Goal: Transaction & Acquisition: Purchase product/service

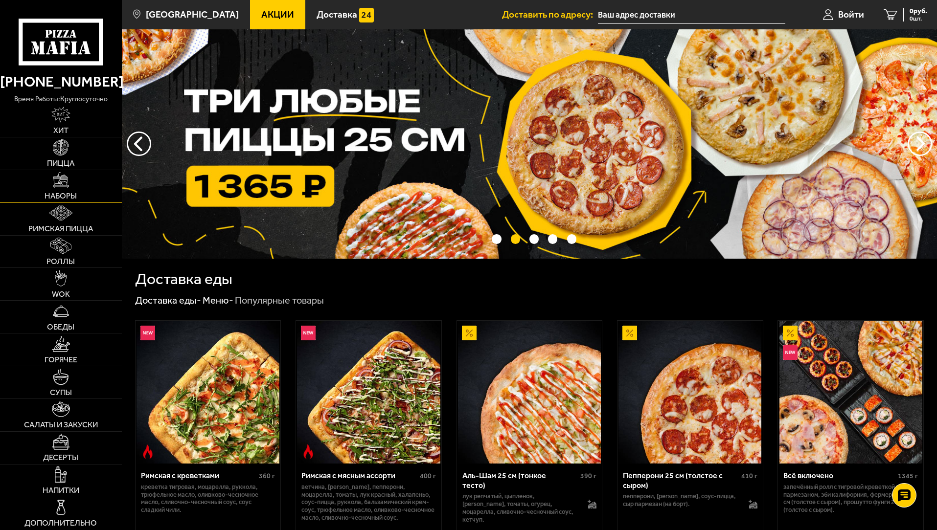
click at [59, 188] on img at bounding box center [61, 180] width 16 height 16
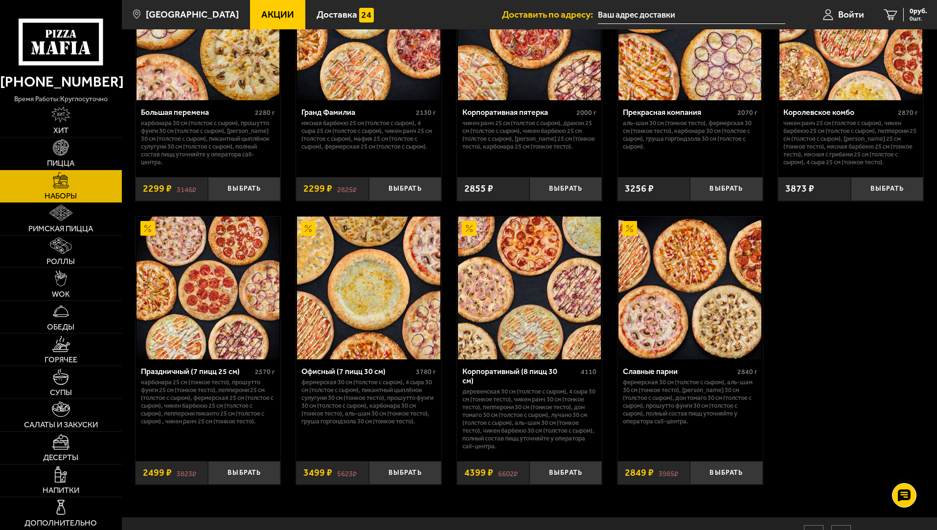
scroll to position [1415, 0]
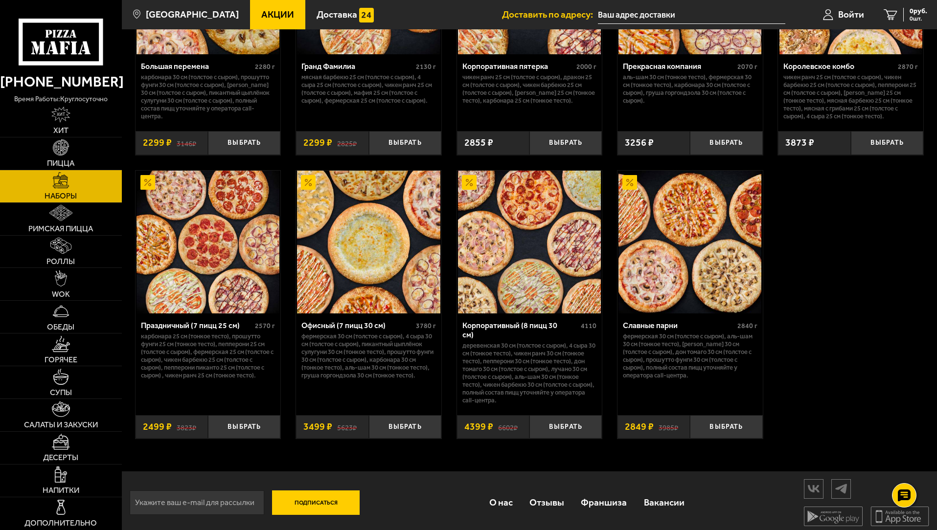
click at [562, 276] on img at bounding box center [529, 242] width 143 height 143
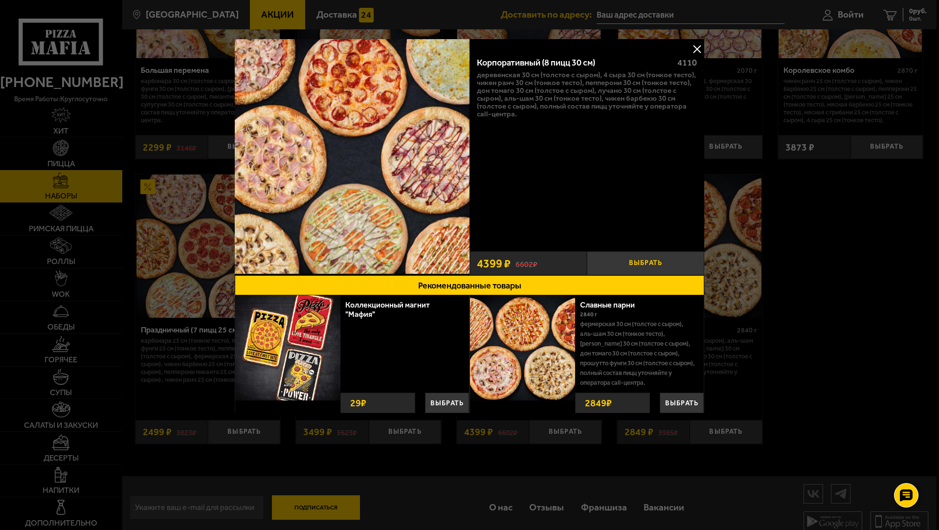
click at [636, 262] on button "Выбрать" at bounding box center [645, 263] width 117 height 24
click at [699, 50] on button at bounding box center [697, 49] width 15 height 15
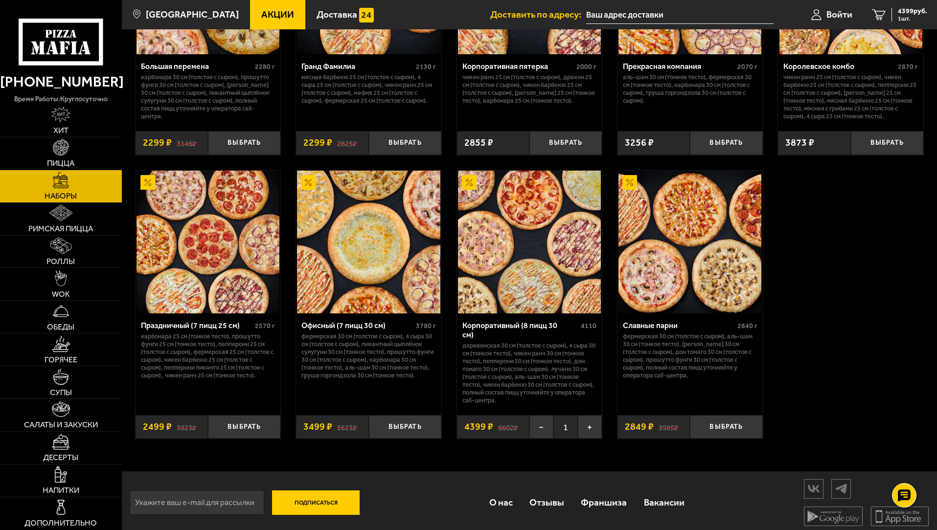
click at [643, 12] on input "text" at bounding box center [679, 15] width 187 height 18
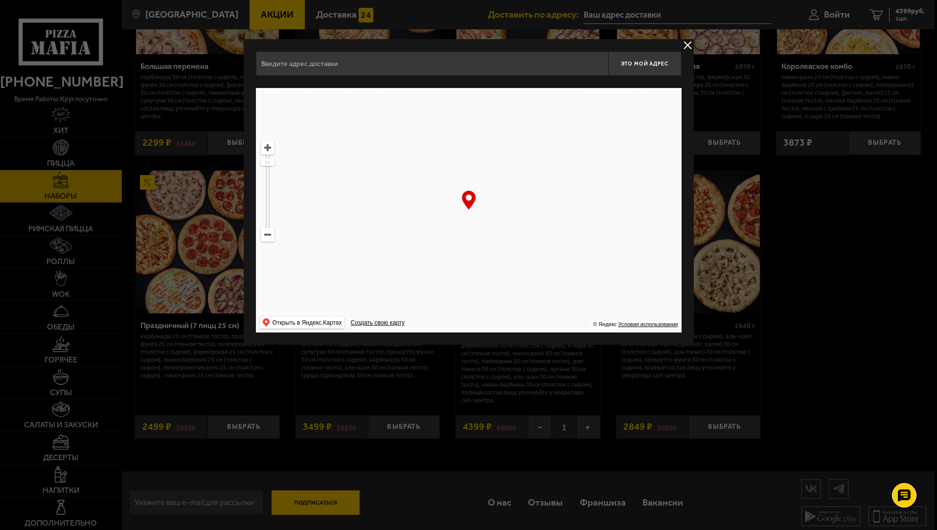
type input "[STREET_ADDRESS]"
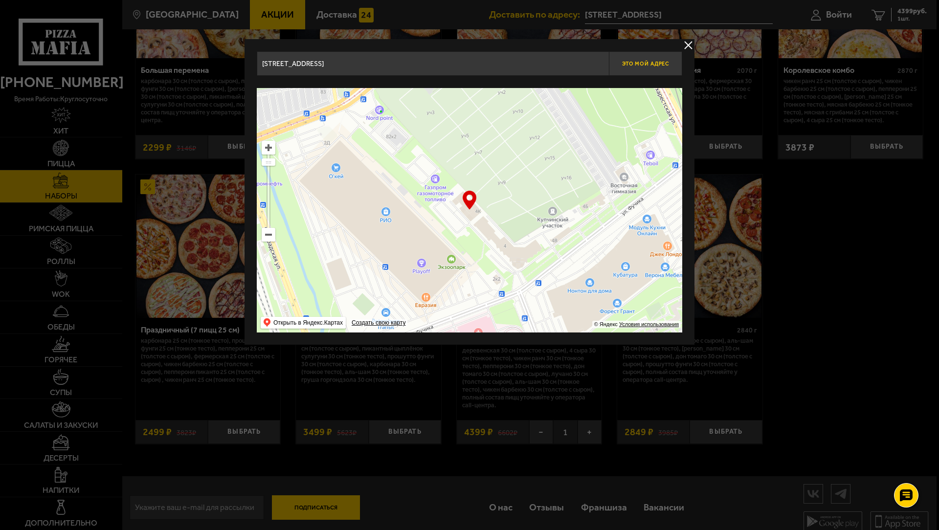
click at [650, 62] on span "Это мой адрес" at bounding box center [645, 64] width 47 height 6
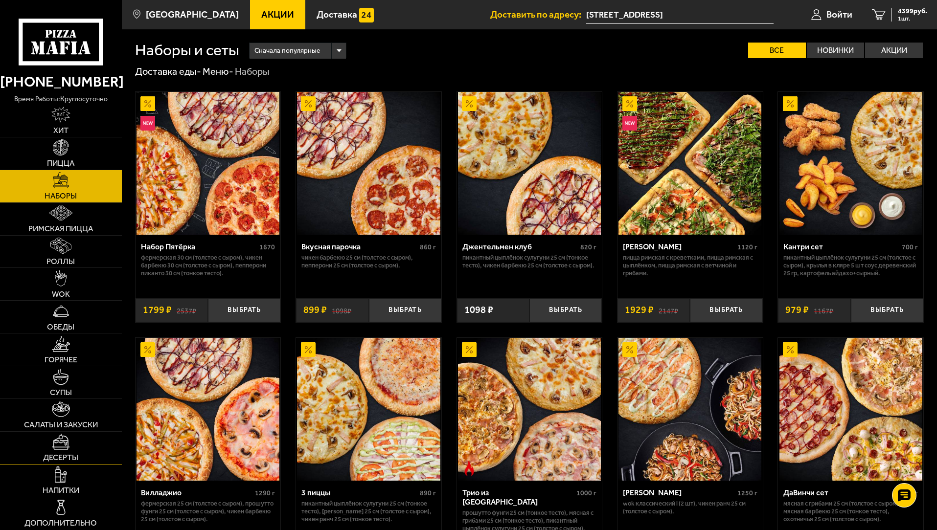
click at [56, 449] on img at bounding box center [61, 442] width 18 height 16
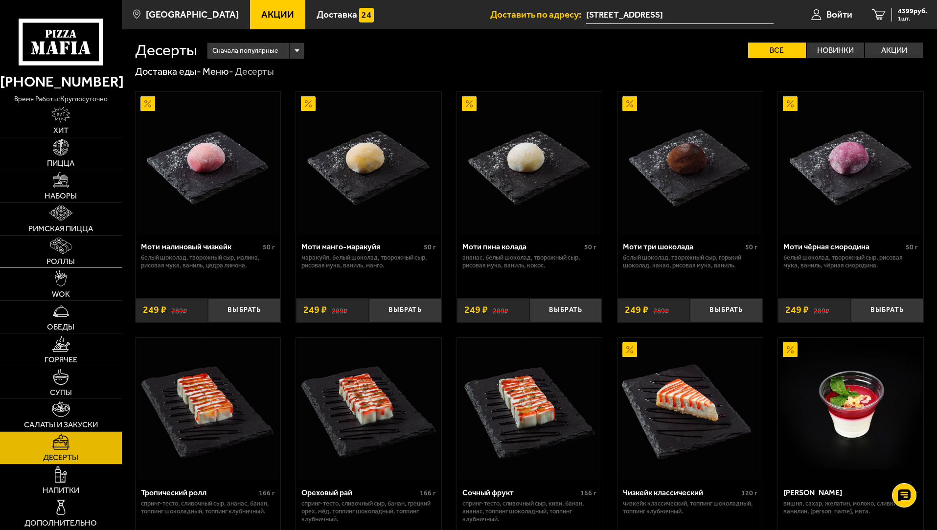
click at [62, 248] on img at bounding box center [60, 246] width 21 height 16
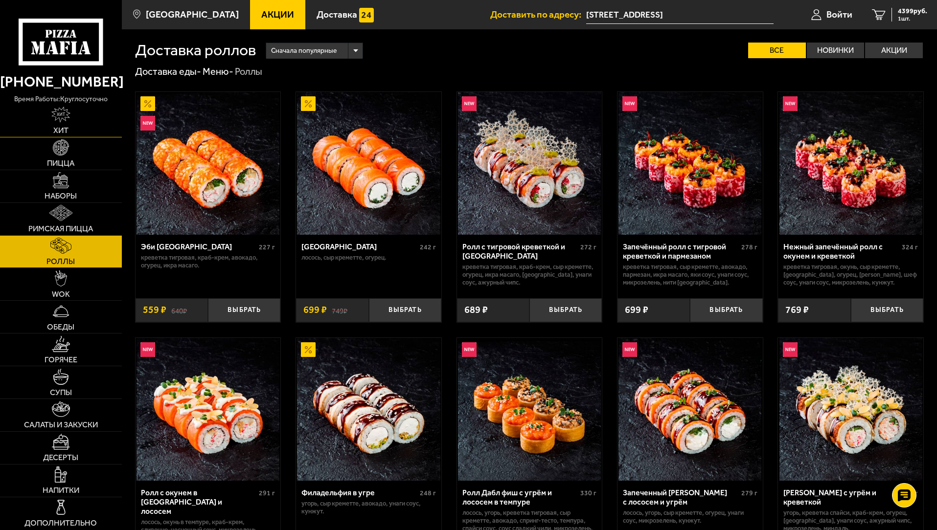
click at [61, 107] on img at bounding box center [61, 115] width 20 height 16
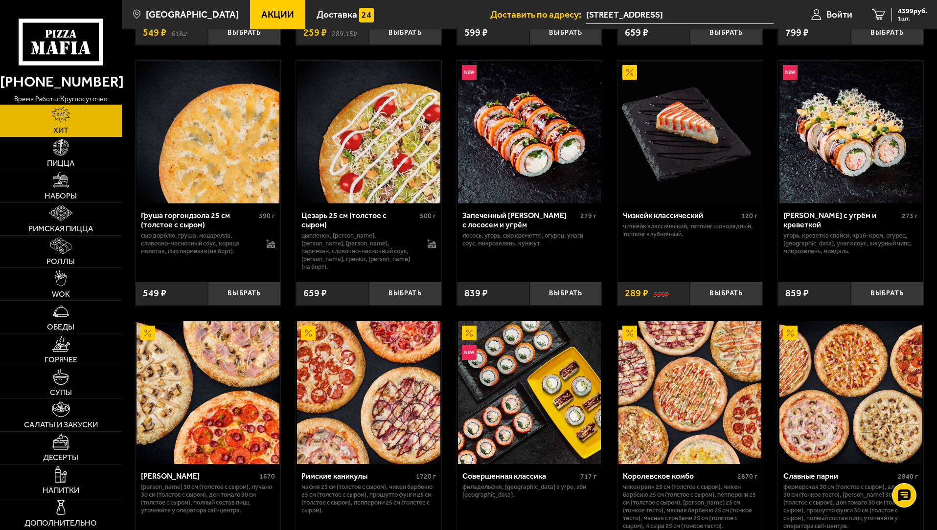
scroll to position [426, 0]
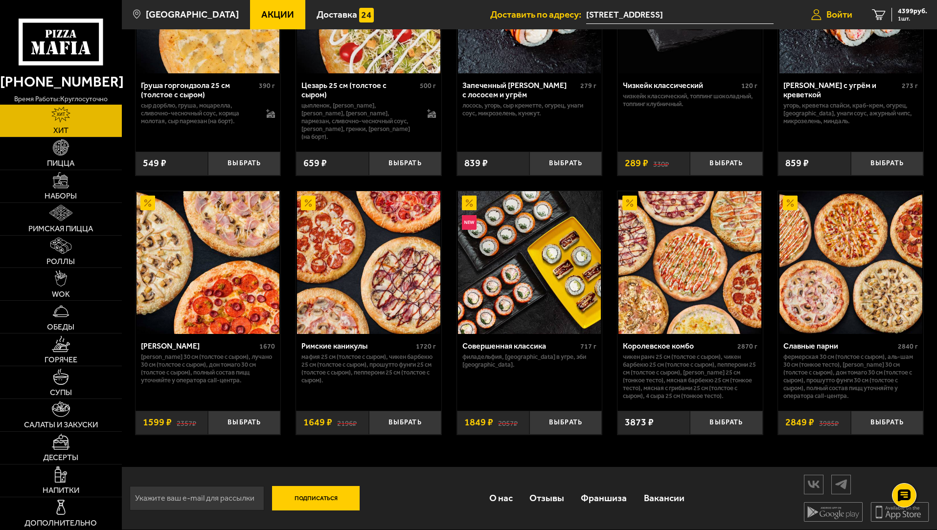
click at [840, 14] on span "Войти" at bounding box center [839, 14] width 26 height 9
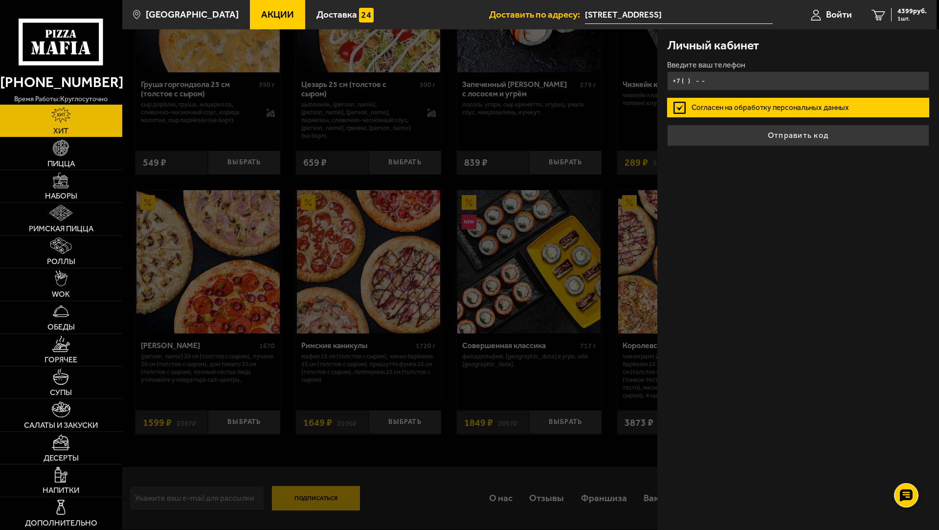
click at [686, 81] on input "+7 ( ) - -" at bounding box center [798, 80] width 262 height 19
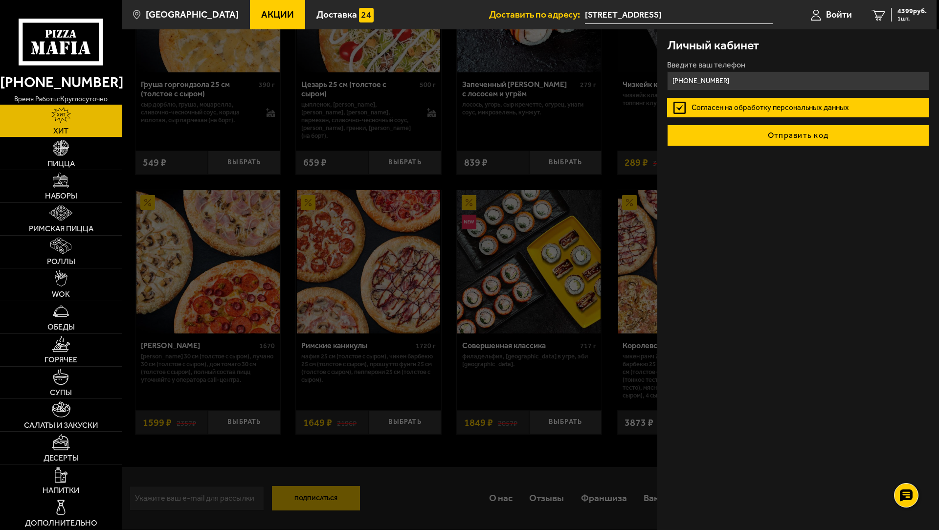
type input "[PHONE_NUMBER]"
click at [798, 140] on button "Отправить код" at bounding box center [798, 136] width 262 height 22
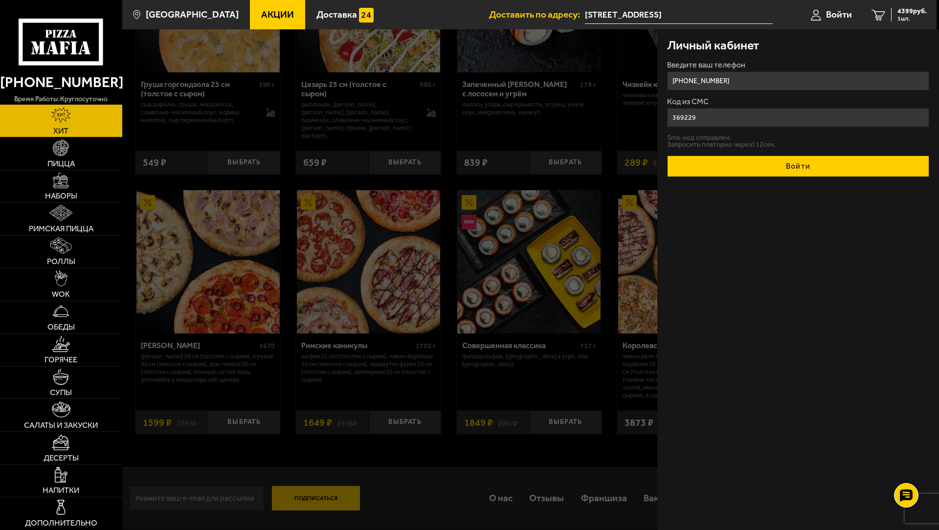
type input "369229"
click at [796, 165] on button "Войти" at bounding box center [798, 167] width 262 height 22
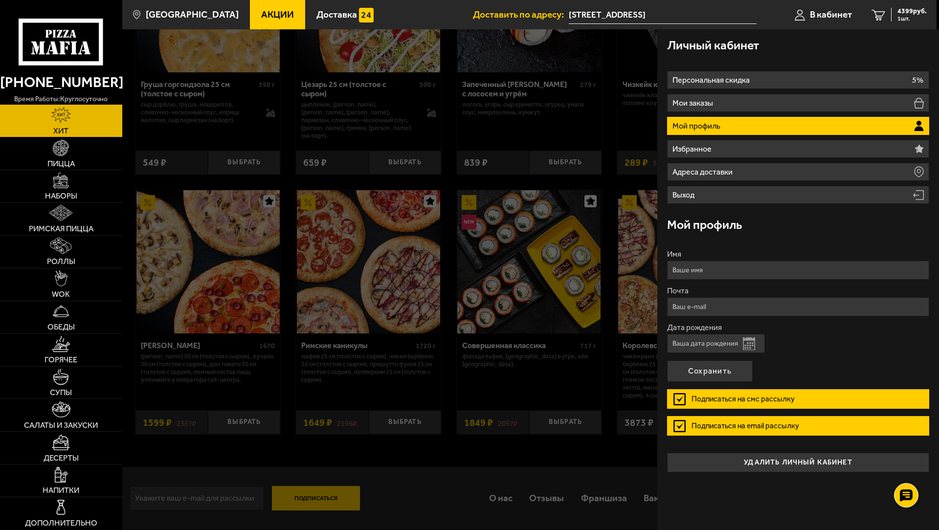
click at [689, 268] on input "Имя" at bounding box center [798, 270] width 262 height 19
type input "о"
type input "[PERSON_NAME]"
click at [686, 304] on input "Почта" at bounding box center [798, 306] width 262 height 19
type input "[PERSON_NAME][EMAIL_ADDRESS][DOMAIN_NAME]"
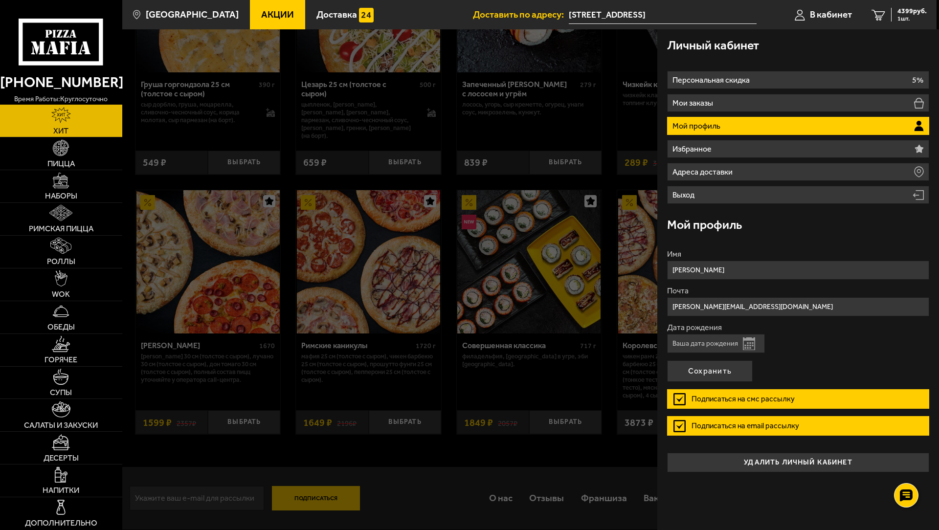
click at [862, 338] on div "Дата рождения Открыть календарь" at bounding box center [798, 338] width 262 height 29
click at [743, 348] on div "Открыть календарь" at bounding box center [716, 343] width 98 height 19
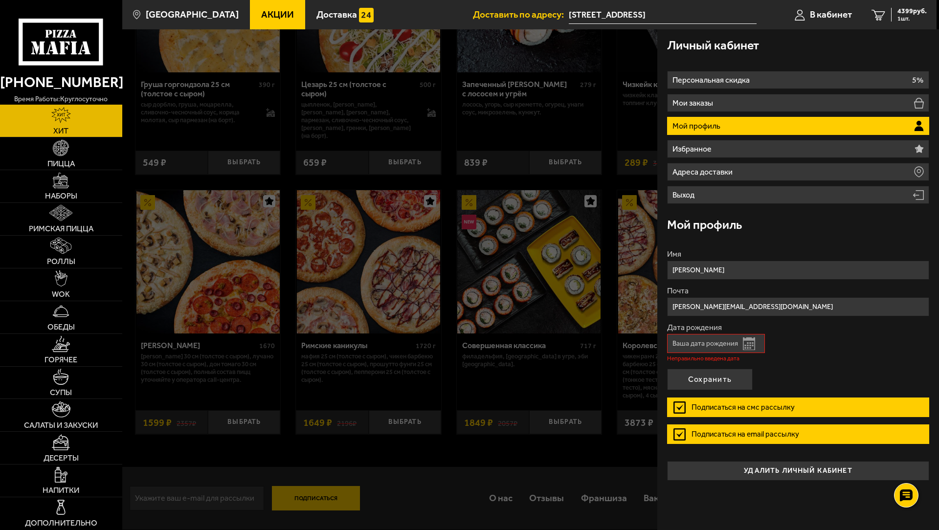
click at [746, 347] on button "Открыть календарь" at bounding box center [749, 343] width 12 height 13
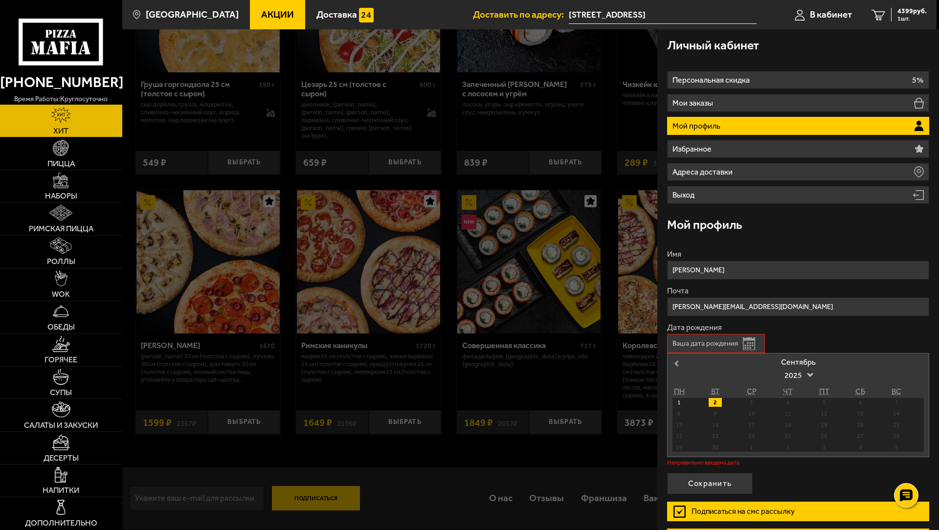
click at [677, 368] on button "Previous Month" at bounding box center [676, 364] width 16 height 16
click at [675, 436] on div "18" at bounding box center [678, 436] width 13 height 9
type input "[DATE]"
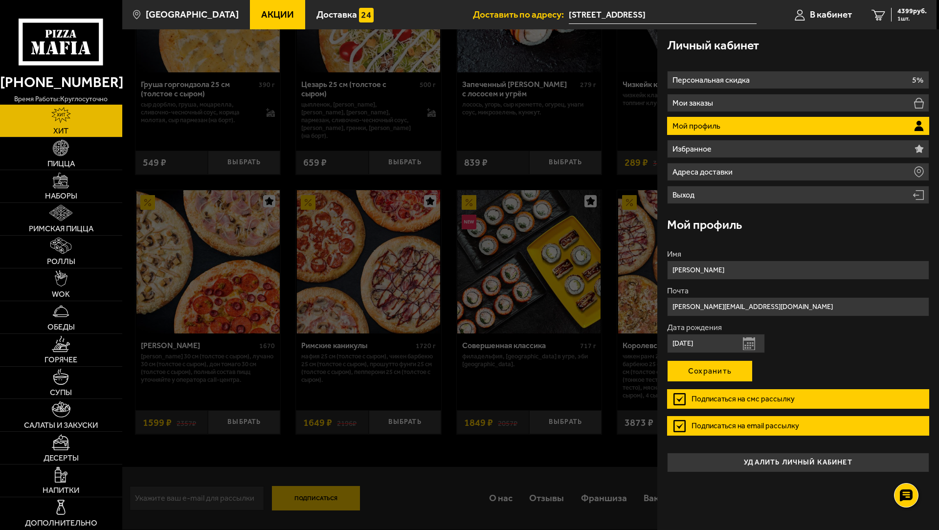
click at [717, 367] on button "Сохранить" at bounding box center [710, 371] width 86 height 22
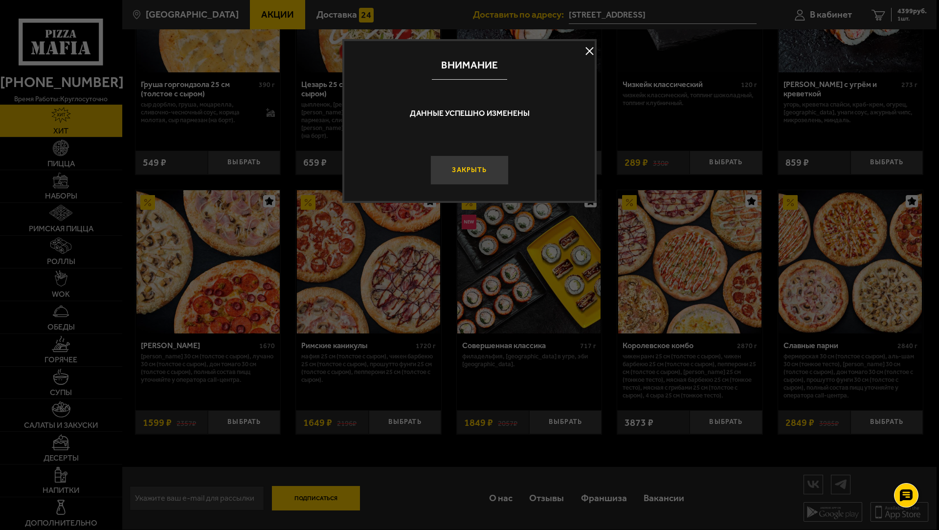
click at [465, 167] on button "Закрыть" at bounding box center [469, 170] width 78 height 29
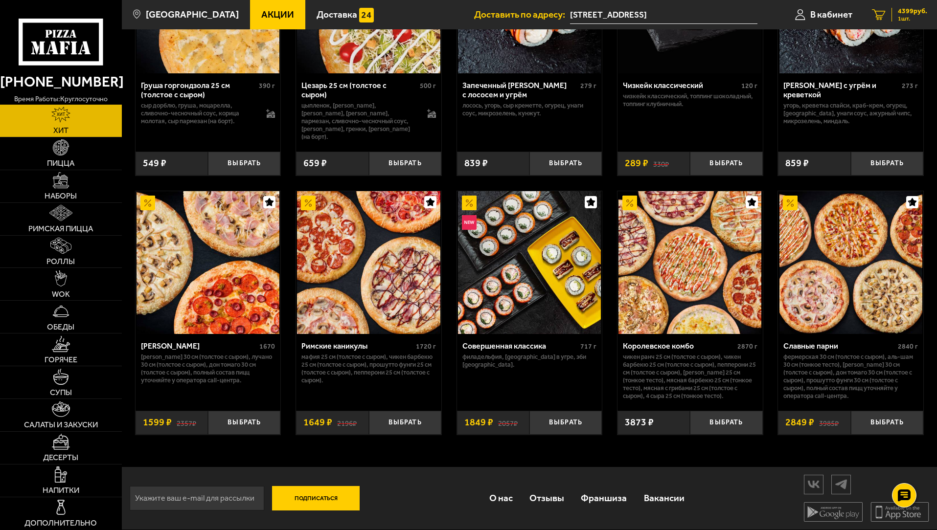
click at [907, 12] on span "4399 руб." at bounding box center [911, 11] width 29 height 7
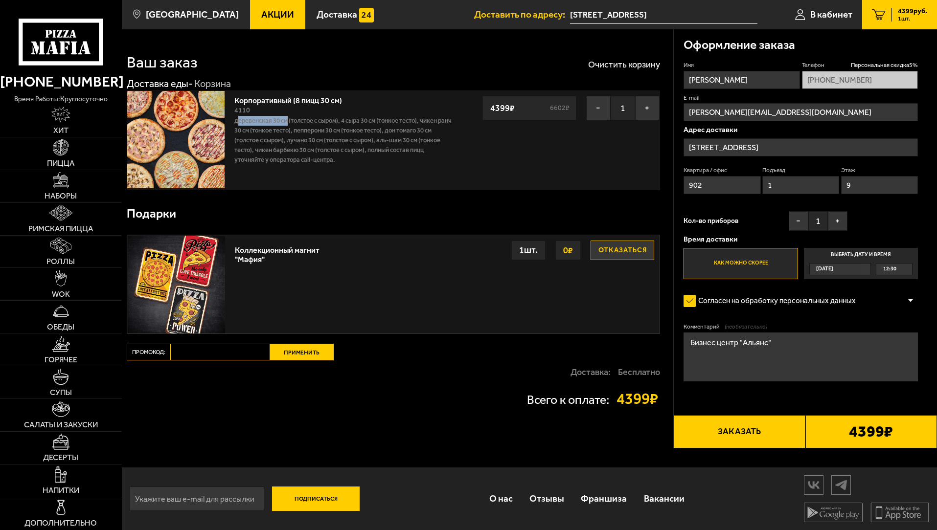
drag, startPoint x: 239, startPoint y: 120, endPoint x: 288, endPoint y: 118, distance: 48.4
click at [288, 118] on p "Деревенская 30 см (толстое с сыром), 4 сыра 30 см (тонкое тесто), Чикен Ранч 30…" at bounding box center [342, 140] width 217 height 49
click at [276, 150] on p "Деревенская 30 см (толстое с сыром), 4 сыра 30 см (тонкое тесто), Чикен Ранч 30…" at bounding box center [342, 140] width 217 height 49
drag, startPoint x: 238, startPoint y: 130, endPoint x: 268, endPoint y: 127, distance: 29.9
click at [268, 127] on p "Деревенская 30 см (толстое с сыром), 4 сыра 30 см (тонкое тесто), Чикен Ранч 30…" at bounding box center [342, 140] width 217 height 49
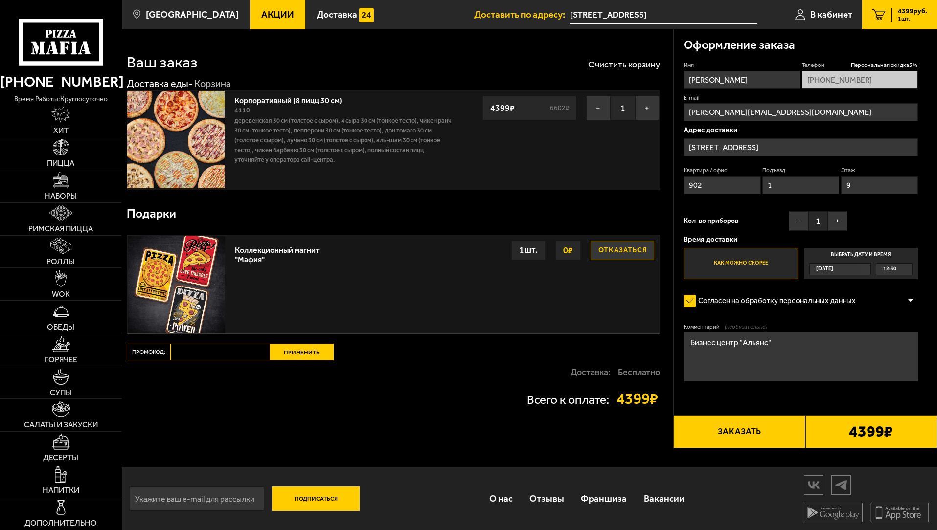
click at [336, 154] on p "Деревенская 30 см (толстое с сыром), 4 сыра 30 см (тонкое тесто), Чикен Ранч 30…" at bounding box center [342, 140] width 217 height 49
drag, startPoint x: 318, startPoint y: 128, endPoint x: 308, endPoint y: 140, distance: 16.0
click at [332, 133] on p "Деревенская 30 см (толстое с сыром), 4 сыра 30 см (тонкое тесто), Чикен Ранч 30…" at bounding box center [342, 140] width 217 height 49
drag, startPoint x: 260, startPoint y: 148, endPoint x: 385, endPoint y: 159, distance: 125.7
click at [385, 159] on p "Деревенская 30 см (толстое с сыром), 4 сыра 30 см (тонкое тесто), Чикен Ранч 30…" at bounding box center [342, 140] width 217 height 49
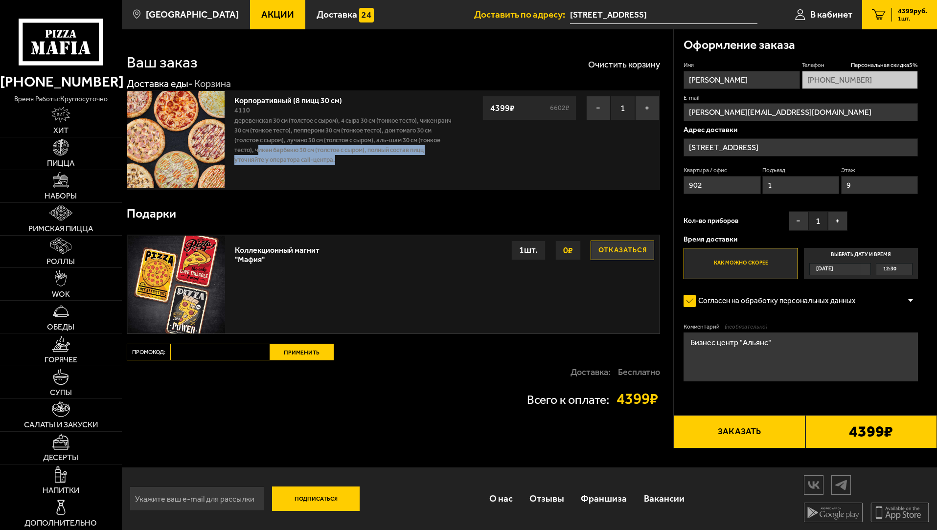
click at [349, 148] on p "Деревенская 30 см (толстое с сыром), 4 сыра 30 см (тонкое тесто), Чикен Ранч 30…" at bounding box center [342, 140] width 217 height 49
drag, startPoint x: 728, startPoint y: 183, endPoint x: 693, endPoint y: 184, distance: 35.7
click at [693, 184] on input "902" at bounding box center [721, 185] width 77 height 18
type input "920"
click at [634, 199] on div "Подарки" at bounding box center [393, 214] width 533 height 32
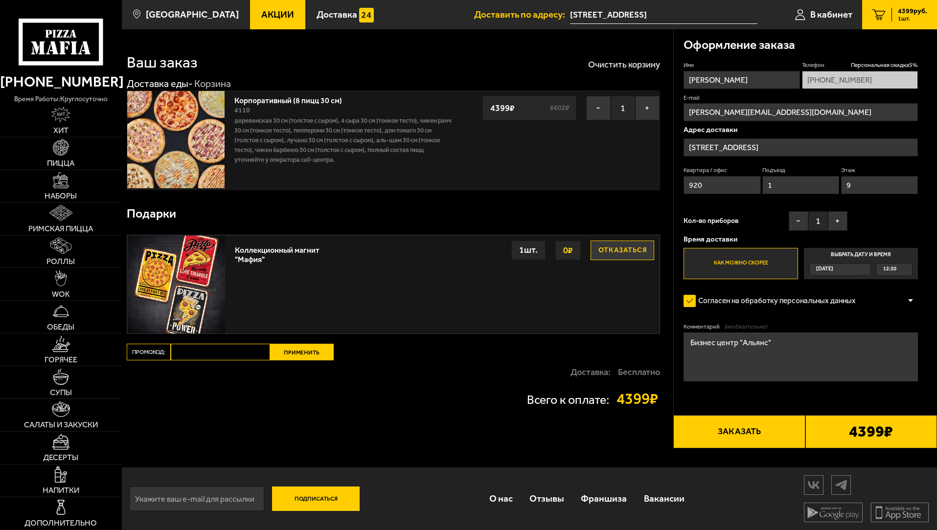
click at [838, 262] on label "Выбрать дату и время [DATE] 12:30" at bounding box center [861, 263] width 114 height 31
click at [0, 0] on input "Выбрать дату и время [DATE] 12:30" at bounding box center [0, 0] width 0 height 0
click at [893, 271] on span "12:30" at bounding box center [889, 269] width 13 height 11
click at [897, 354] on li "15:00" at bounding box center [893, 354] width 35 height 12
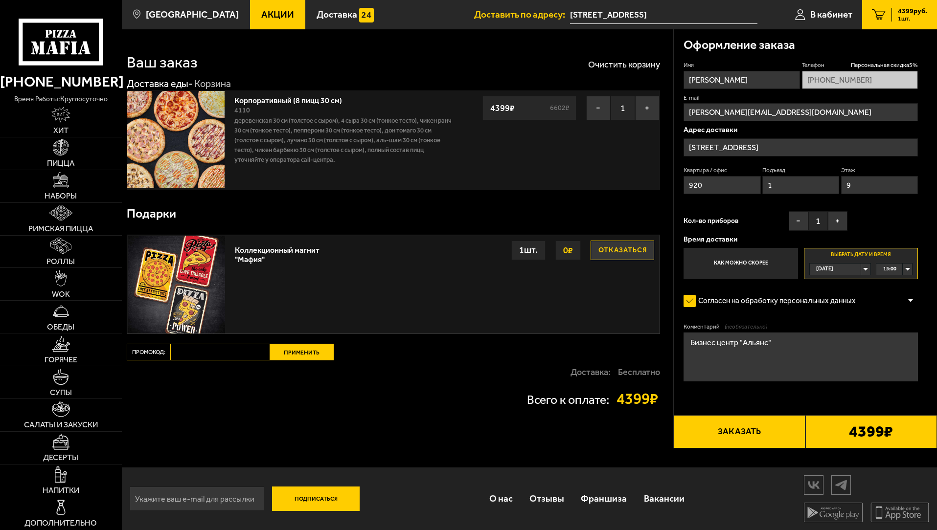
click at [579, 432] on div "Ваш заказ Очистить корзину Доставка еды - Корзина Корпоративный (8 пицц 30 см) …" at bounding box center [397, 238] width 551 height 419
click at [183, 132] on img at bounding box center [175, 139] width 97 height 97
click at [284, 102] on link "Корпоративный (8 пицц 30 см)" at bounding box center [292, 99] width 117 height 12
click at [307, 99] on link "Корпоративный (8 пицц 30 см)" at bounding box center [292, 99] width 117 height 12
click at [271, 100] on link "Корпоративный (8 пицц 30 см)" at bounding box center [292, 99] width 117 height 12
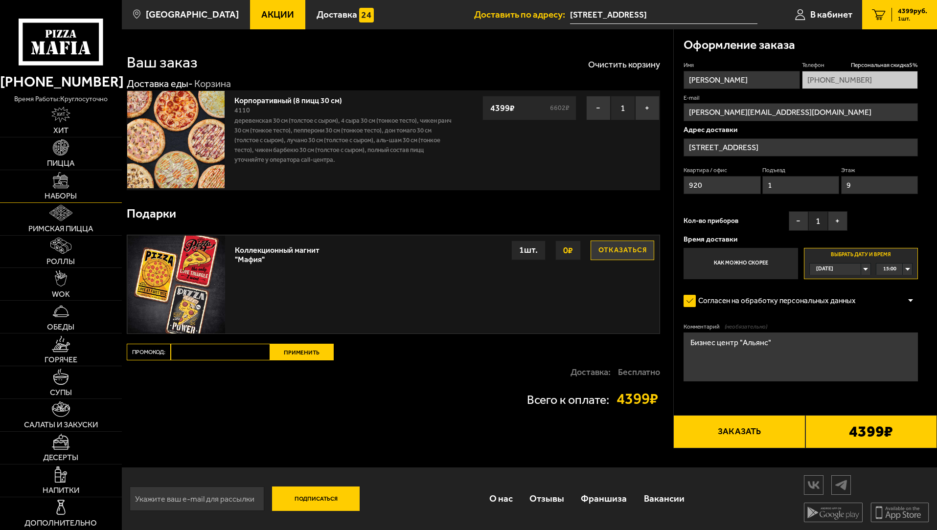
click at [64, 192] on span "Наборы" at bounding box center [61, 196] width 32 height 8
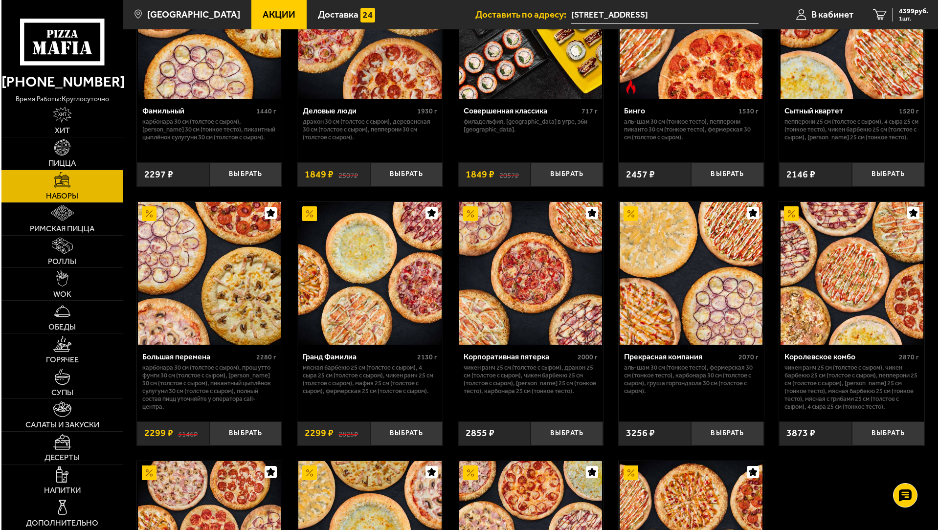
scroll to position [1415, 0]
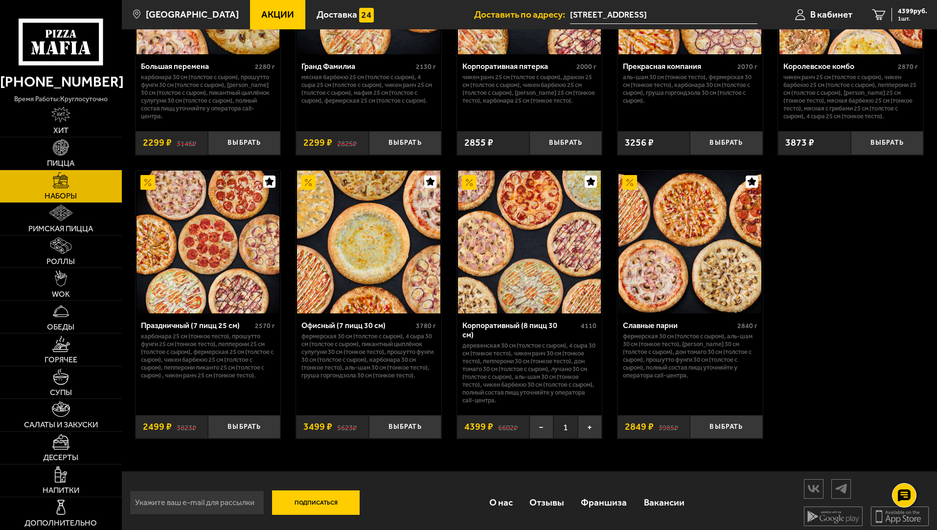
click at [560, 246] on img at bounding box center [529, 242] width 143 height 143
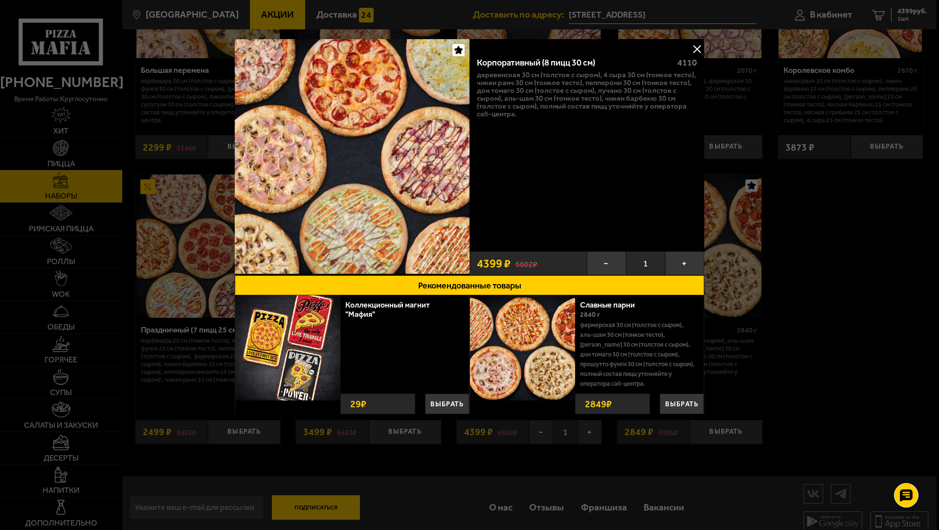
click at [368, 74] on img at bounding box center [352, 156] width 235 height 235
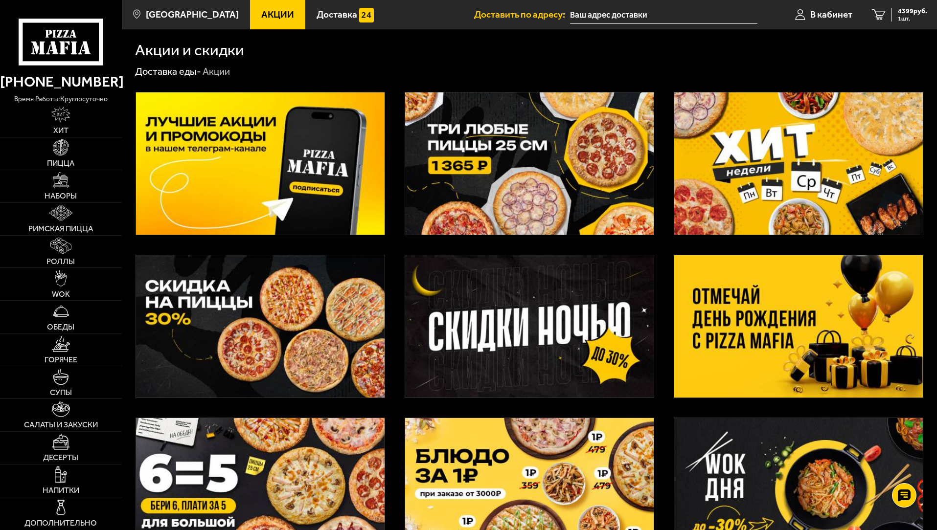
click at [841, 333] on img at bounding box center [798, 326] width 248 height 142
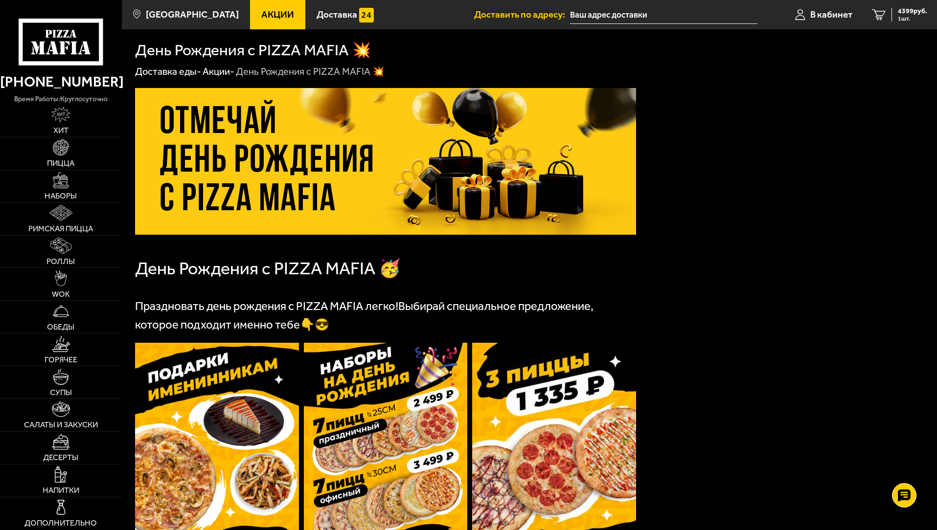
type input "[STREET_ADDRESS]"
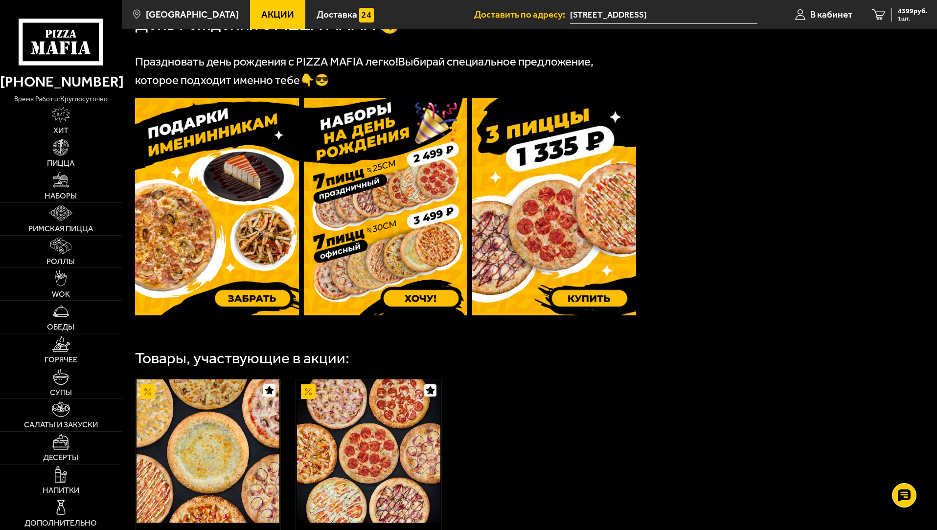
scroll to position [391, 0]
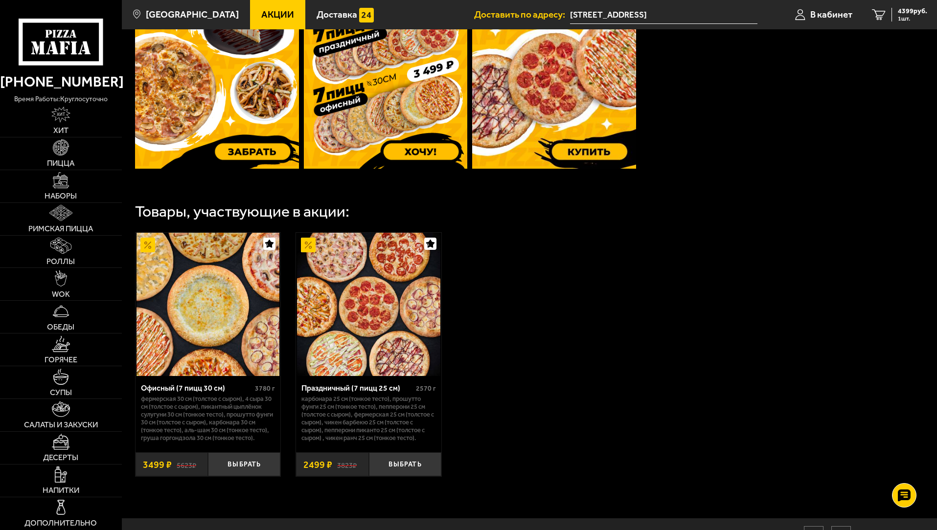
click at [244, 153] on img at bounding box center [217, 60] width 164 height 217
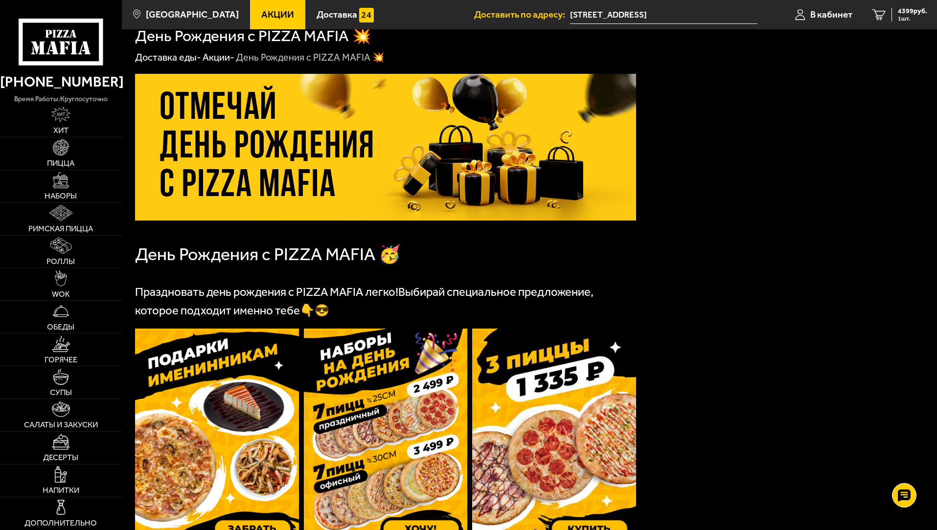
scroll to position [0, 0]
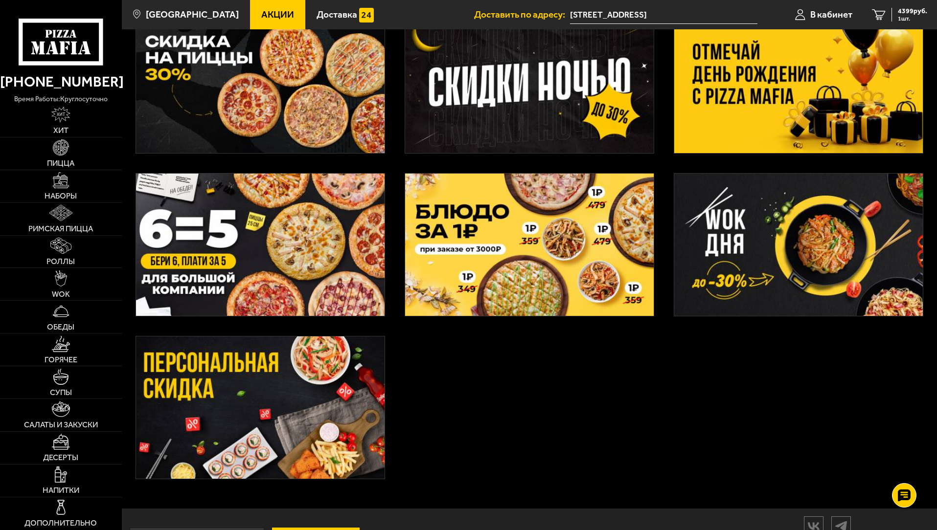
scroll to position [288, 0]
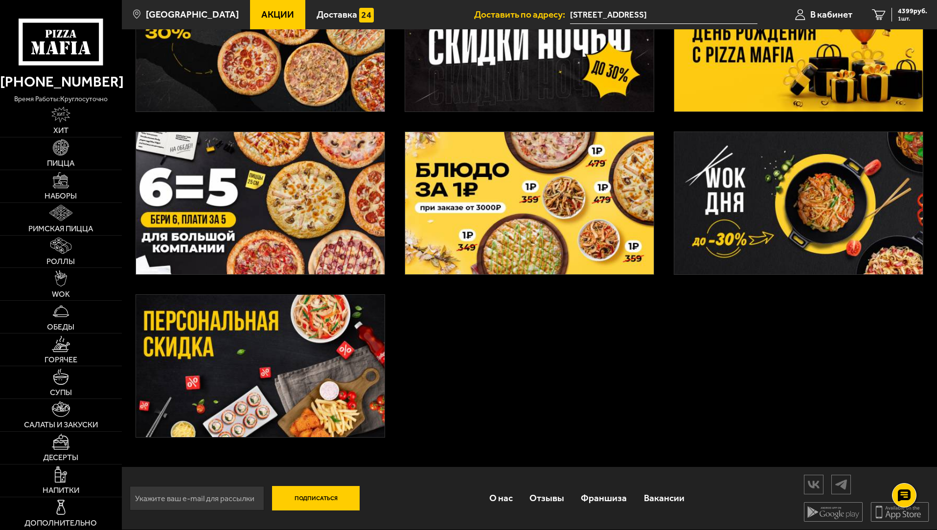
click at [255, 326] on img at bounding box center [260, 366] width 248 height 142
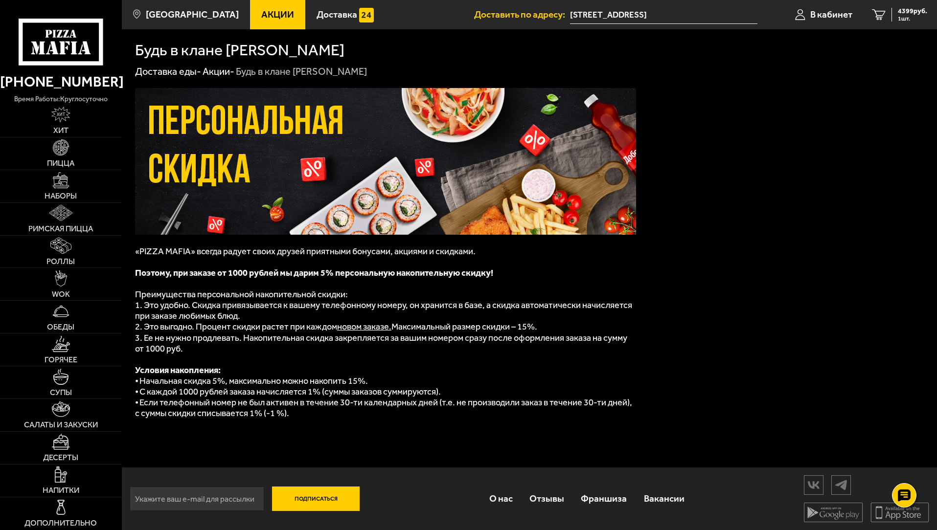
drag, startPoint x: 146, startPoint y: 299, endPoint x: 297, endPoint y: 419, distance: 192.8
click at [297, 419] on div "«PIZZA MAFIA» всегда радует своих друзей приятными бонусами, акциями и скидками…" at bounding box center [385, 262] width 501 height 349
click at [249, 380] on span "⦁ Начальная скидка 5%, максимально можно накопить 15%." at bounding box center [251, 381] width 233 height 11
click at [196, 404] on span "⦁ Если телефонный номер не был активен в течение 30-ти календарных дней (т.е. н…" at bounding box center [383, 408] width 497 height 22
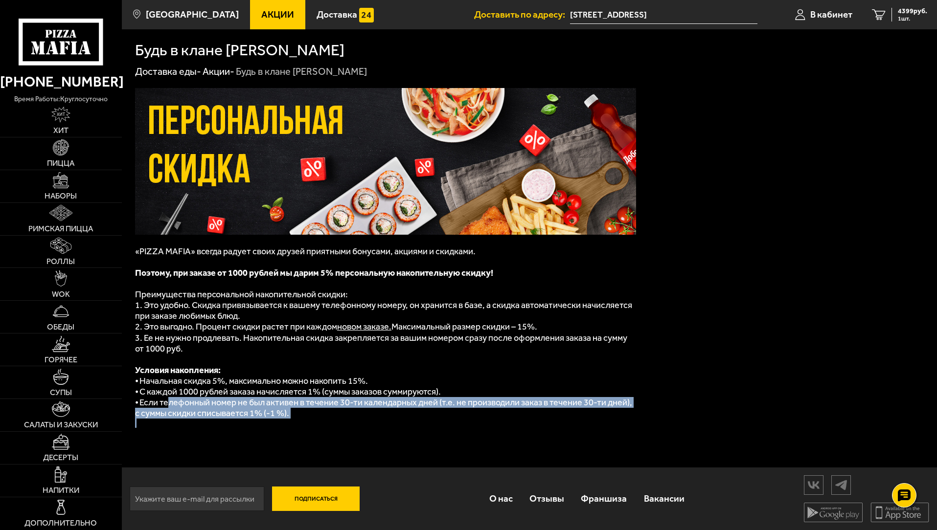
drag, startPoint x: 168, startPoint y: 403, endPoint x: 309, endPoint y: 420, distance: 141.5
click at [309, 420] on div "«PIZZA MAFIA» всегда радует своих друзей приятными бонусами, акциями и скидками…" at bounding box center [385, 262] width 501 height 349
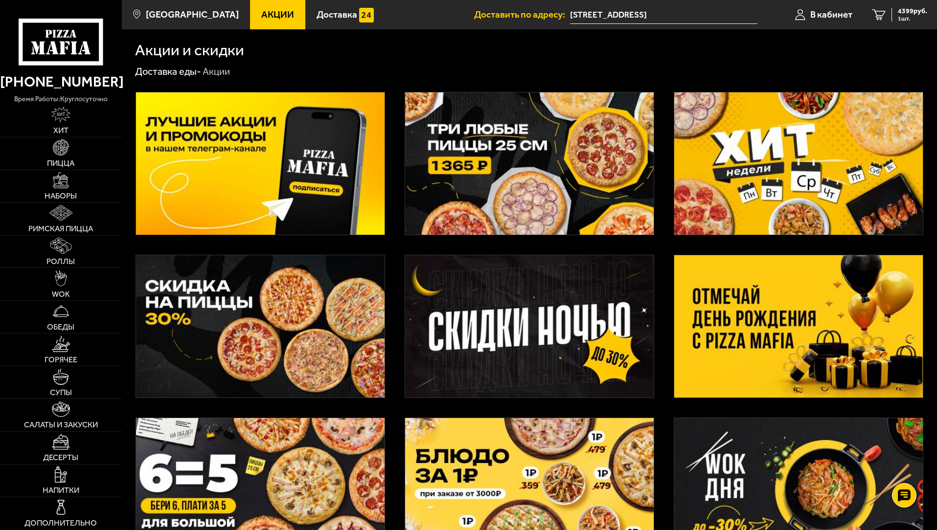
scroll to position [288, 0]
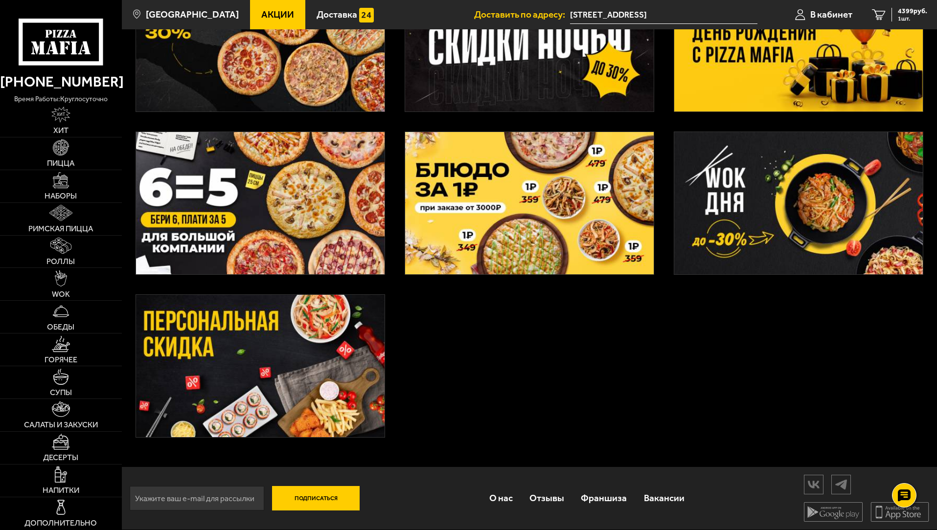
click at [562, 221] on img at bounding box center [529, 203] width 248 height 142
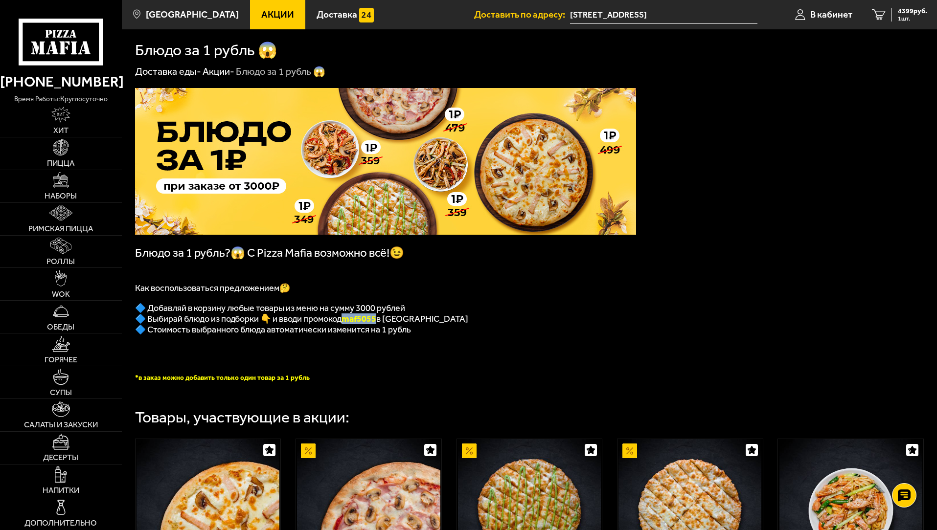
drag, startPoint x: 348, startPoint y: 322, endPoint x: 382, endPoint y: 322, distance: 33.7
click at [376, 322] on b "maf5055" at bounding box center [358, 319] width 35 height 11
copy b "maf5055"
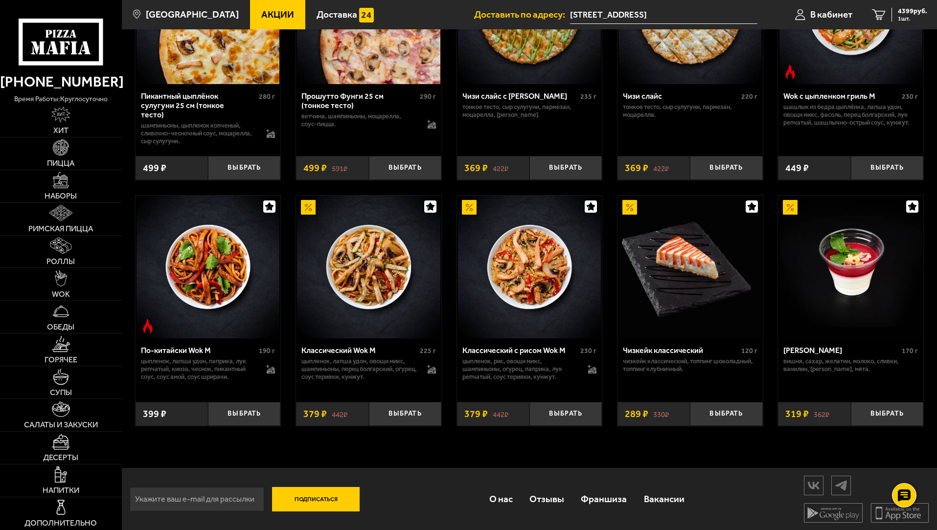
scroll to position [400, 0]
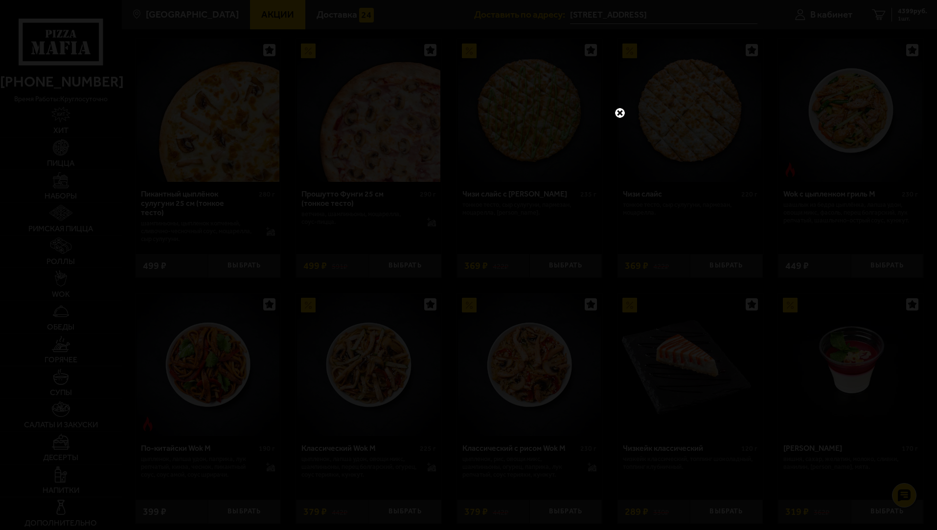
click at [623, 110] on link at bounding box center [619, 113] width 13 height 13
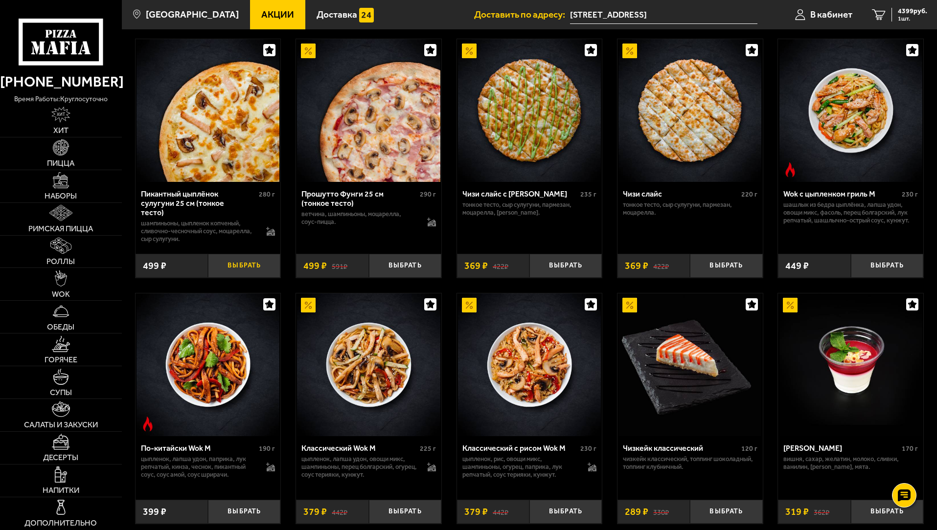
click at [246, 267] on button "Выбрать" at bounding box center [244, 266] width 72 height 24
click at [908, 11] on span "4873 руб." at bounding box center [911, 11] width 29 height 7
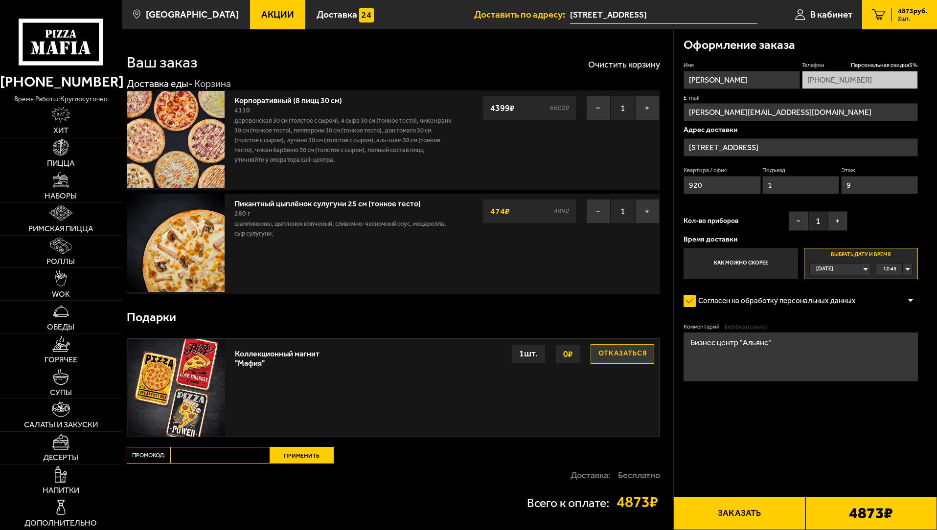
click at [209, 461] on input "Промокод:" at bounding box center [220, 455] width 99 height 17
paste input "maf5055"
type input "maf5055"
click at [282, 460] on button "Применить" at bounding box center [302, 455] width 64 height 17
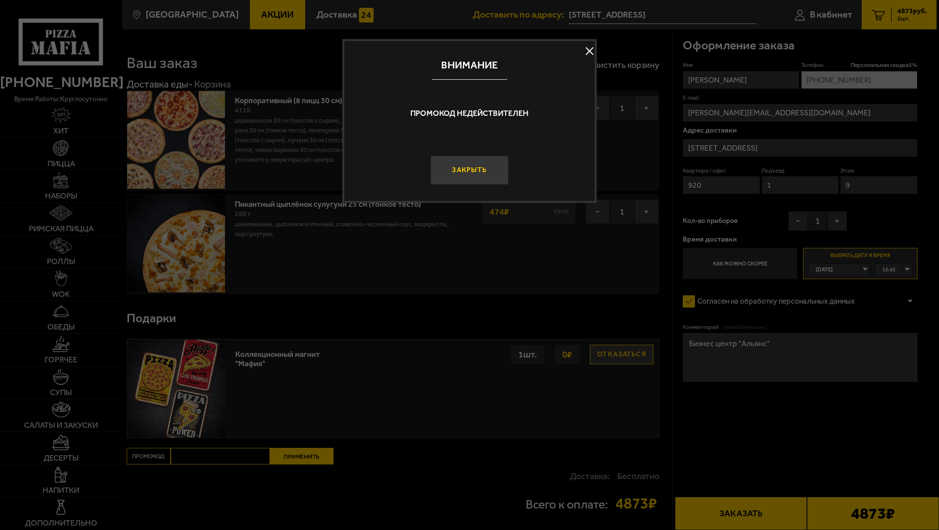
click at [466, 167] on button "Закрыть" at bounding box center [469, 170] width 78 height 29
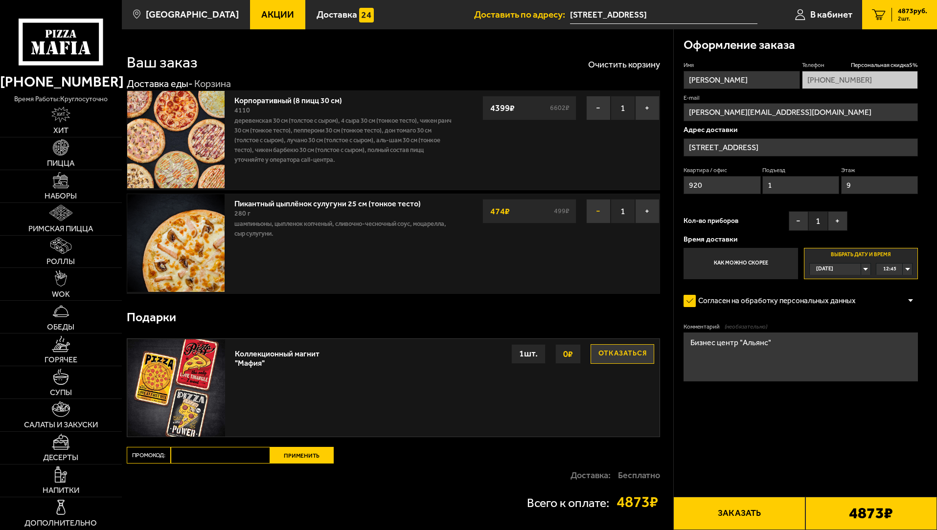
click at [598, 213] on button "−" at bounding box center [598, 211] width 24 height 24
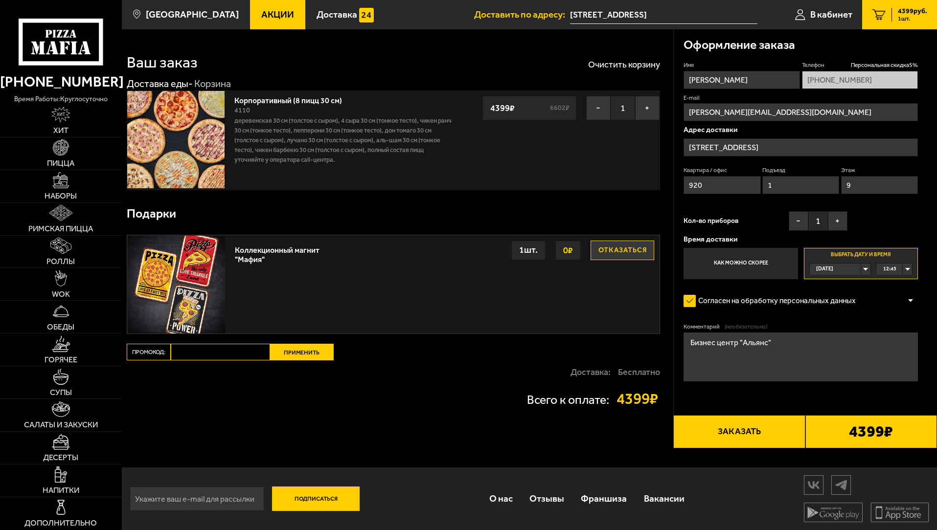
drag, startPoint x: 712, startPoint y: 184, endPoint x: 657, endPoint y: 191, distance: 54.7
click at [654, 191] on section "Ваш заказ Очистить корзину Доставка еды - Корзина Корпоративный (8 пицц 30 см) …" at bounding box center [529, 238] width 815 height 419
type input "902"
click at [910, 271] on div "12:45" at bounding box center [894, 269] width 36 height 11
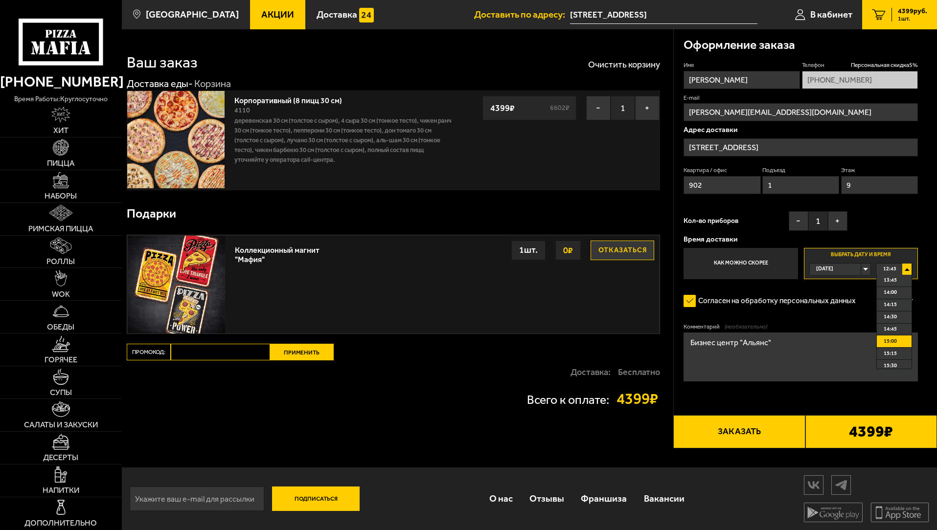
click at [894, 343] on span "15:00" at bounding box center [889, 341] width 13 height 11
click at [805, 344] on textarea "Бизнес центр "Альянс"" at bounding box center [800, 357] width 234 height 49
type textarea "Бизнес центр "Альянс". Позвонить на ресепшене +79602819995"
click at [922, 319] on div "Оформление заказа Имя Ольга Телефон Персональная скидка 5 % +7 (960) 281-99-95 …" at bounding box center [805, 233] width 264 height 409
click at [745, 432] on button "Заказать" at bounding box center [739, 431] width 132 height 33
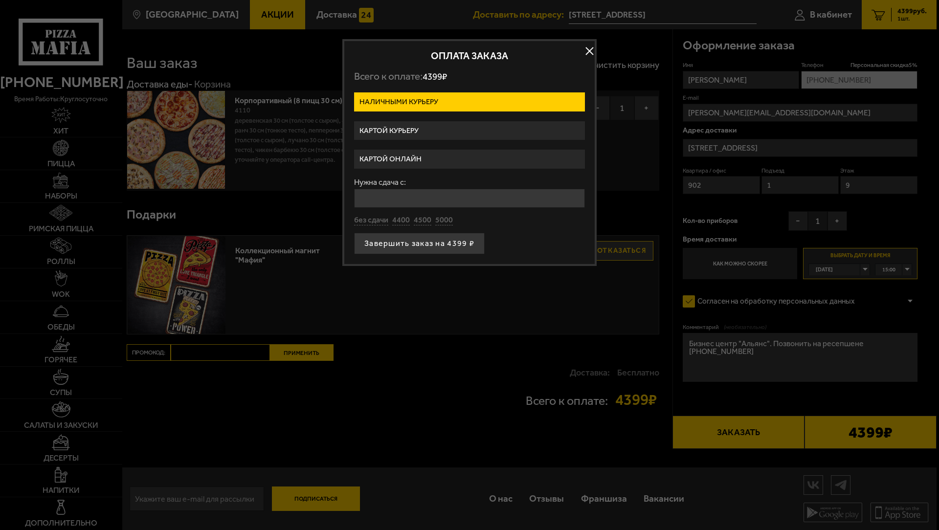
click at [385, 131] on label "Картой курьеру" at bounding box center [469, 130] width 231 height 19
click at [0, 0] on input "Картой курьеру" at bounding box center [0, 0] width 0 height 0
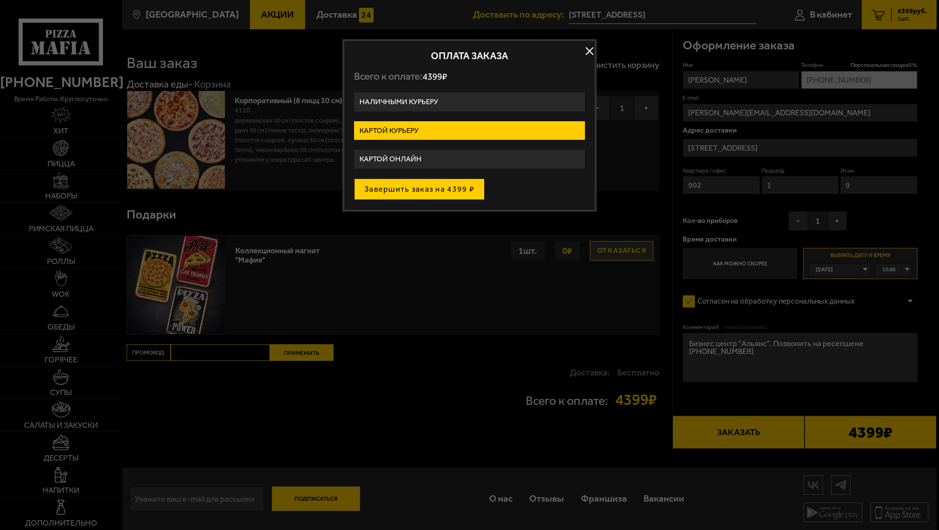
click at [416, 187] on button "Завершить заказ на 4399 ₽" at bounding box center [419, 190] width 131 height 22
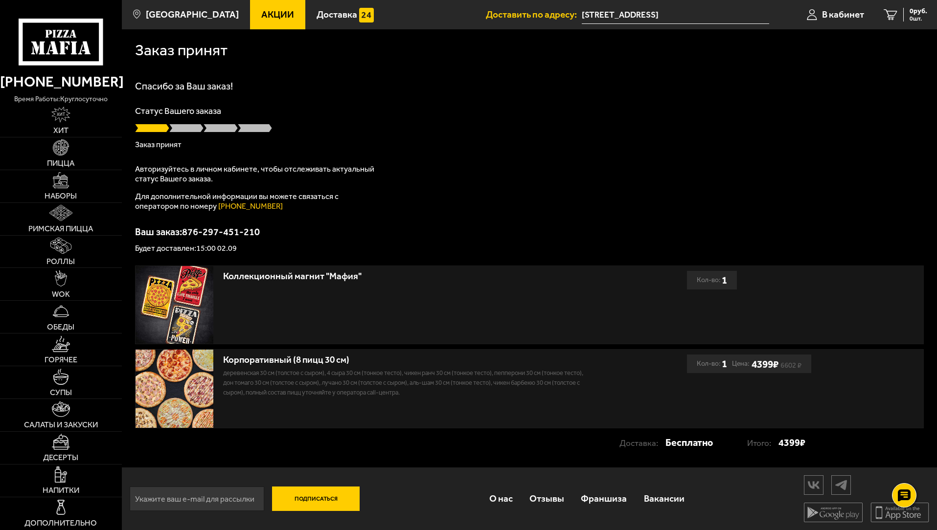
click at [754, 211] on div "Спасибо за Ваш заказ! Статус Вашего заказа Заказ принят Авторизуйтесь в личном …" at bounding box center [529, 166] width 788 height 171
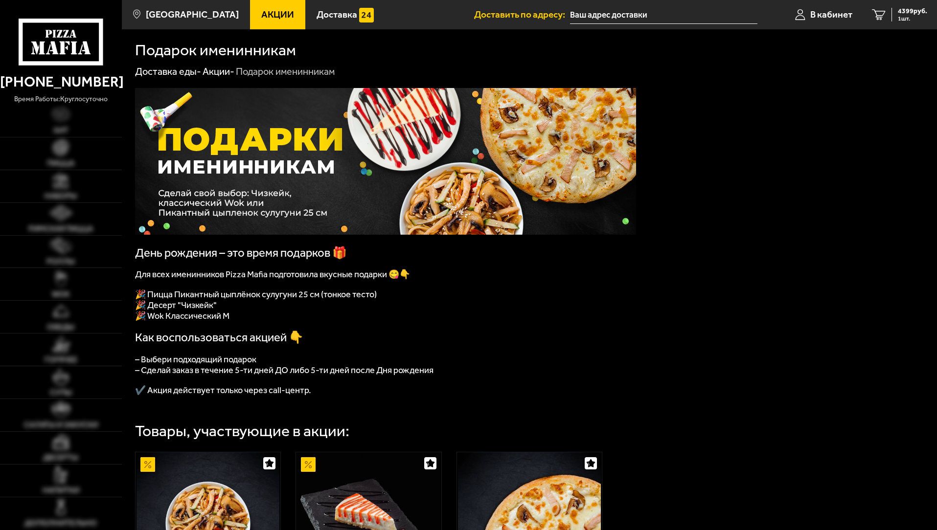
type input "[STREET_ADDRESS]"
